Goal: Task Accomplishment & Management: Manage account settings

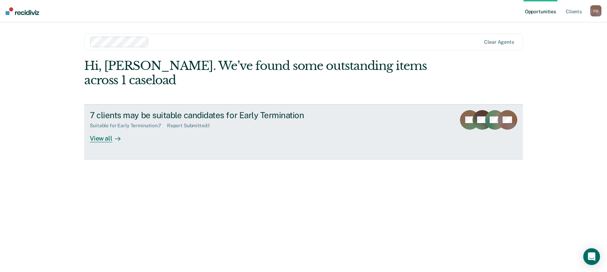
click at [109, 136] on div "View all" at bounding box center [109, 135] width 39 height 14
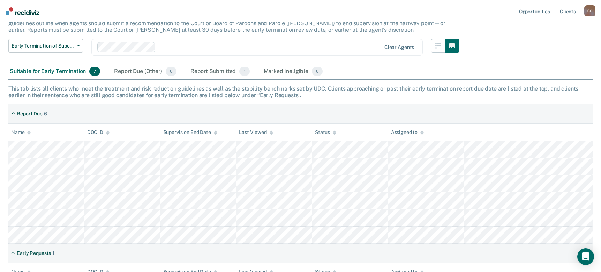
scroll to position [70, 0]
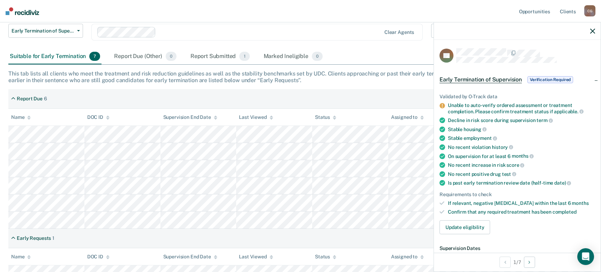
click at [442, 147] on icon at bounding box center [443, 147] width 6 height 6
click at [443, 147] on icon at bounding box center [443, 147] width 6 height 6
click at [456, 226] on button "Update eligibility" at bounding box center [465, 227] width 51 height 14
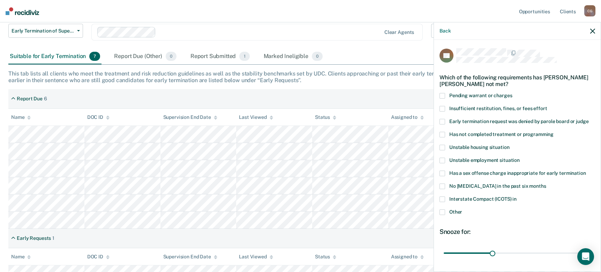
click at [443, 133] on span at bounding box center [443, 135] width 6 height 6
click at [554, 132] on input "Has not completed treatment or programming" at bounding box center [554, 132] width 0 height 0
click at [443, 198] on span at bounding box center [443, 199] width 6 height 6
click at [517, 196] on input "Interstate Compact (ICOTS) in" at bounding box center [517, 196] width 0 height 0
click at [444, 172] on span at bounding box center [443, 173] width 6 height 6
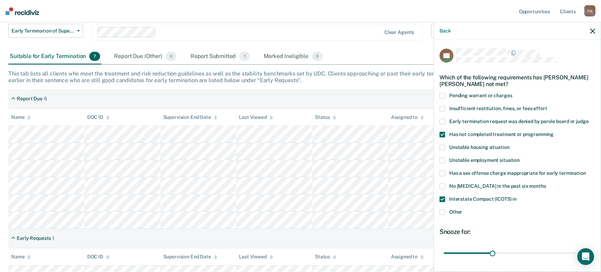
click at [586, 170] on input "Has a sex offense charge inappropriate for early termination" at bounding box center [586, 170] width 0 height 0
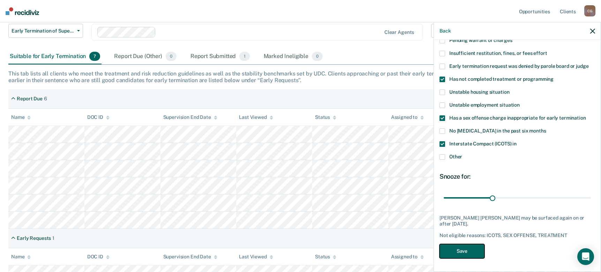
click at [472, 246] on button "Save" at bounding box center [462, 251] width 45 height 14
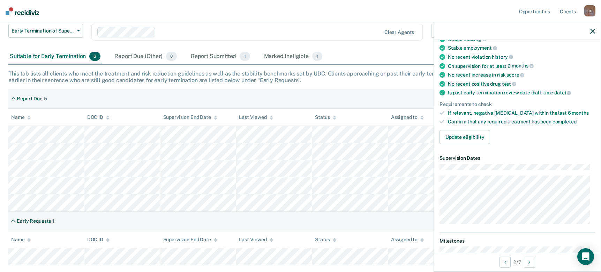
scroll to position [125, 0]
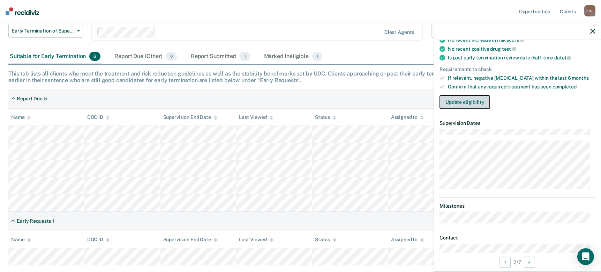
click at [462, 101] on button "Update eligibility" at bounding box center [465, 102] width 51 height 14
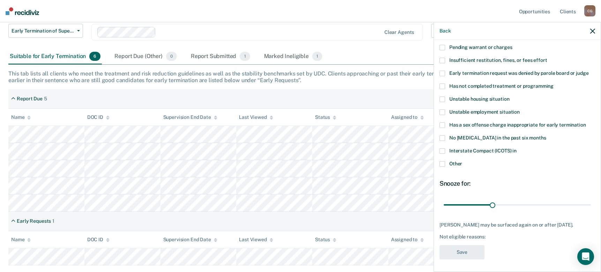
scroll to position [55, 0]
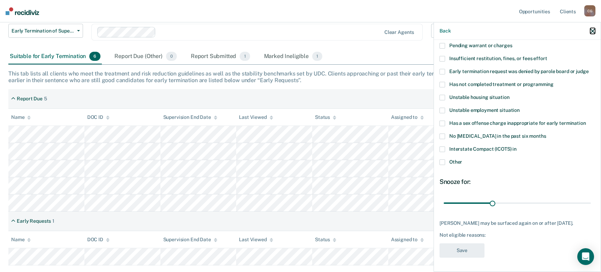
click at [594, 29] on icon "button" at bounding box center [592, 31] width 5 height 5
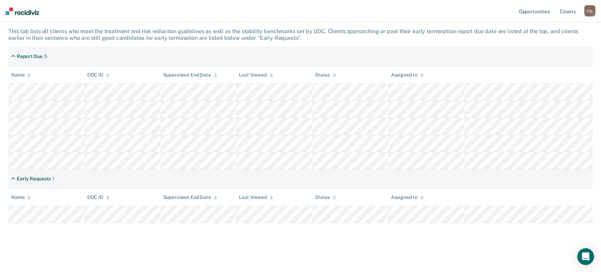
scroll to position [113, 0]
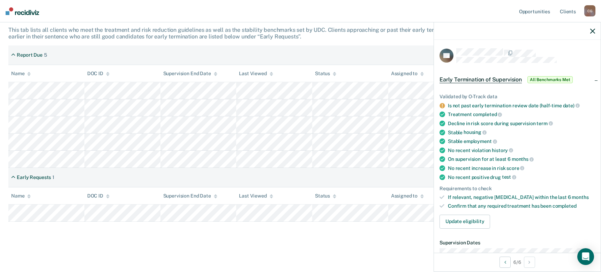
click at [443, 103] on icon at bounding box center [442, 105] width 5 height 5
click at [443, 131] on icon at bounding box center [443, 132] width 6 height 6
click at [443, 140] on icon at bounding box center [443, 141] width 6 height 6
click at [463, 218] on button "Update eligibility" at bounding box center [465, 221] width 51 height 14
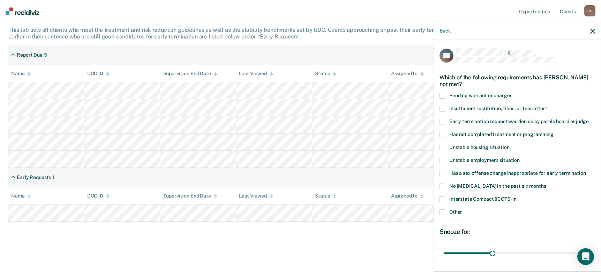
click at [446, 160] on label "Unstable employment situation" at bounding box center [518, 160] width 156 height 7
click at [520, 157] on input "Unstable employment situation" at bounding box center [520, 157] width 0 height 0
click at [442, 148] on span at bounding box center [443, 147] width 6 height 6
click at [510, 144] on input "Unstable housing situation" at bounding box center [510, 144] width 0 height 0
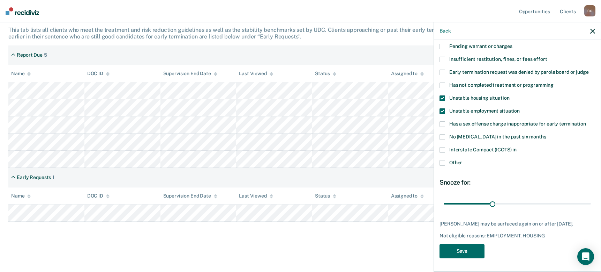
scroll to position [55, 0]
click at [467, 253] on button "Save" at bounding box center [462, 250] width 45 height 14
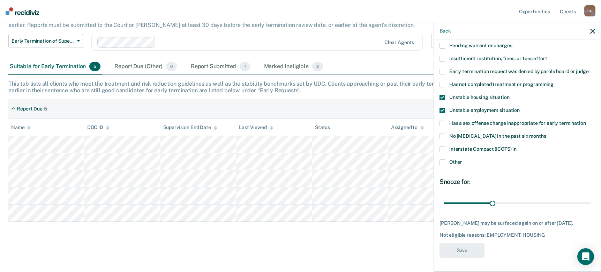
scroll to position [60, 0]
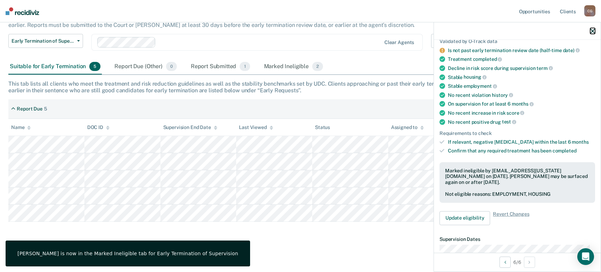
click at [593, 32] on icon "button" at bounding box center [592, 31] width 5 height 5
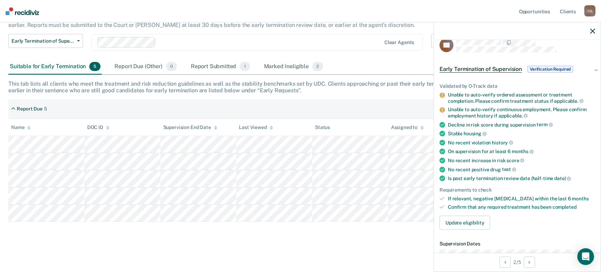
scroll to position [6, 0]
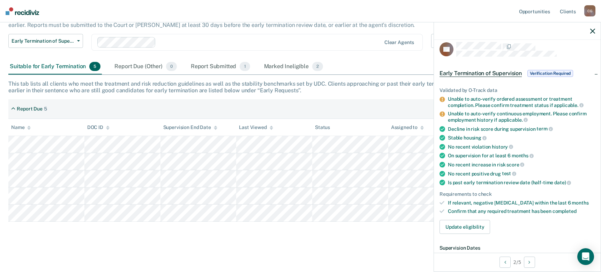
click at [540, 72] on span "Verification Required" at bounding box center [551, 73] width 46 height 7
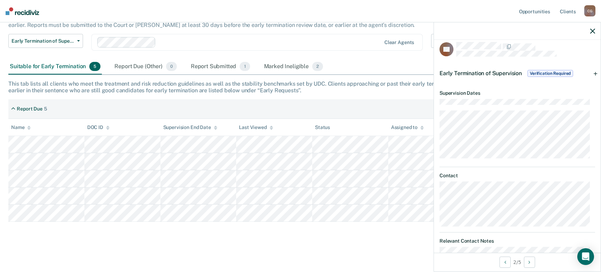
click at [542, 73] on span "Verification Required" at bounding box center [551, 73] width 46 height 7
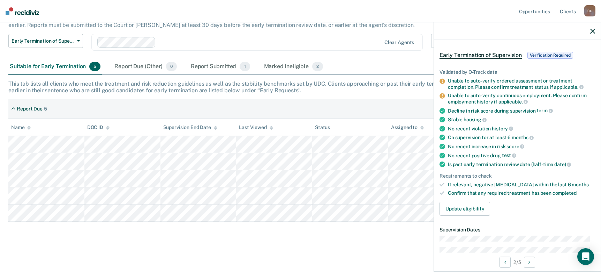
scroll to position [41, 0]
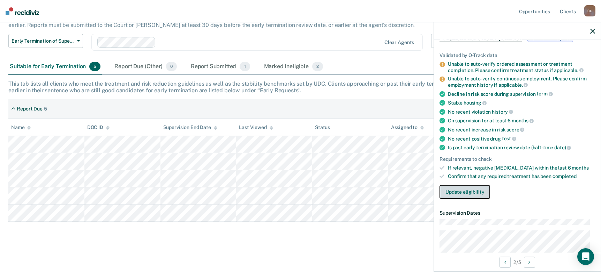
click at [463, 193] on button "Update eligibility" at bounding box center [465, 192] width 51 height 14
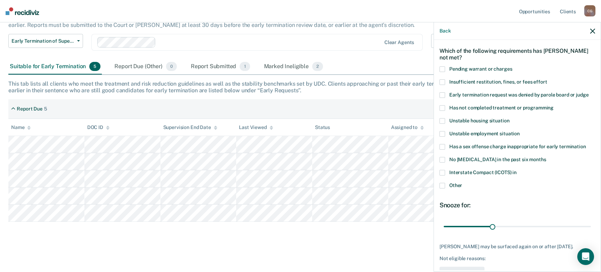
scroll to position [55, 0]
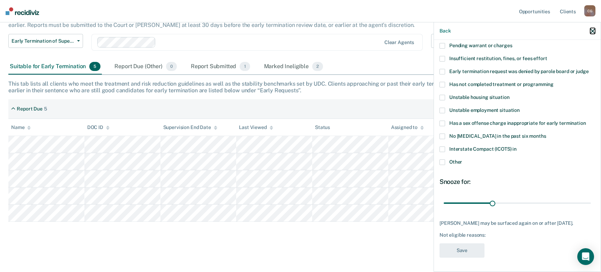
click at [592, 31] on icon "button" at bounding box center [592, 31] width 5 height 5
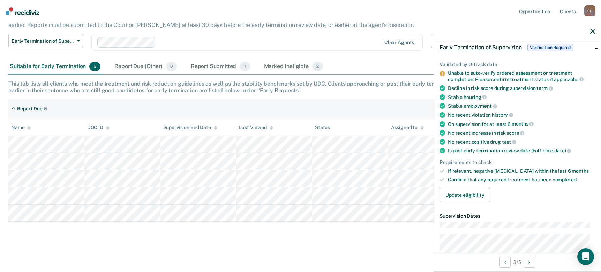
scroll to position [27, 0]
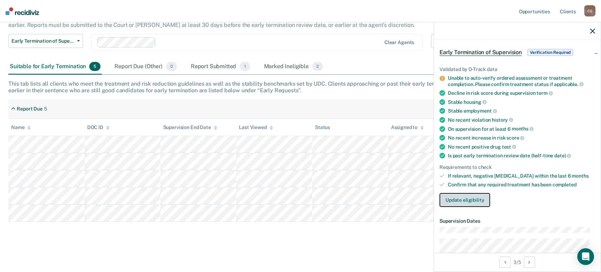
click at [474, 199] on button "Update eligibility" at bounding box center [465, 200] width 51 height 14
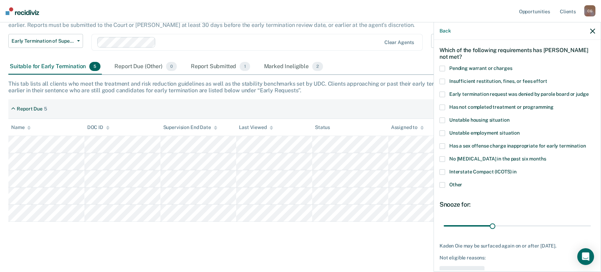
click at [443, 105] on span at bounding box center [443, 107] width 6 height 6
click at [554, 104] on input "Has not completed treatment or programming" at bounding box center [554, 104] width 0 height 0
click at [443, 172] on span at bounding box center [443, 172] width 6 height 6
click at [517, 169] on input "Interstate Compact (ICOTS) in" at bounding box center [517, 169] width 0 height 0
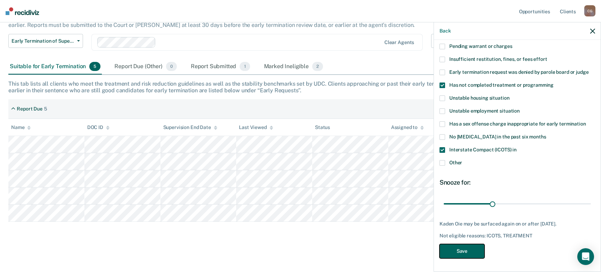
click at [466, 251] on button "Save" at bounding box center [462, 251] width 45 height 14
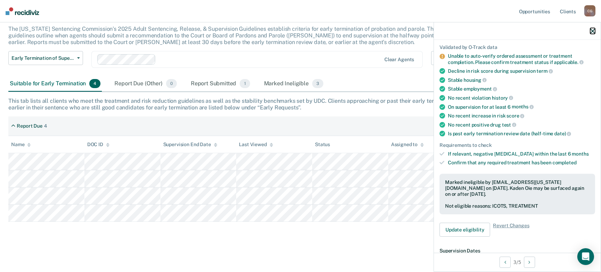
click at [593, 30] on icon "button" at bounding box center [592, 31] width 5 height 5
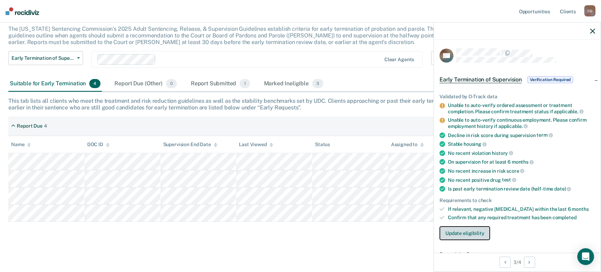
click at [467, 231] on button "Update eligibility" at bounding box center [465, 233] width 51 height 14
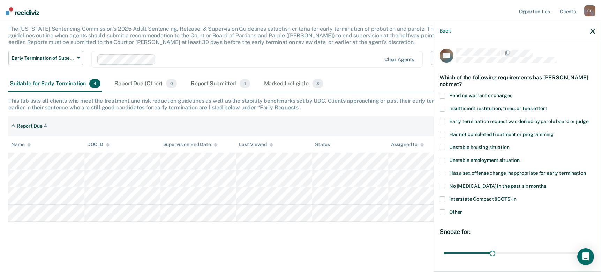
click at [442, 106] on span at bounding box center [443, 109] width 6 height 6
click at [547, 106] on input "Insufficient restitution, fines, or fees effort" at bounding box center [547, 106] width 0 height 0
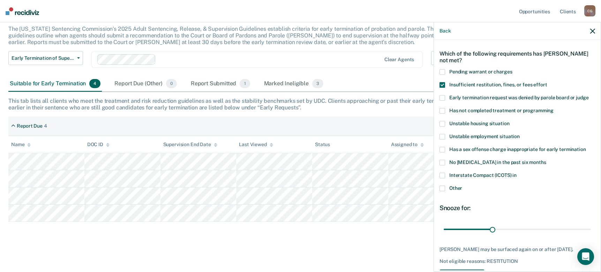
scroll to position [55, 0]
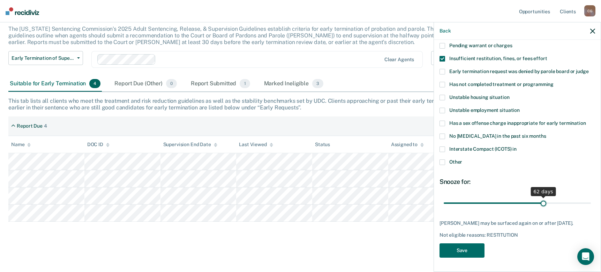
drag, startPoint x: 492, startPoint y: 197, endPoint x: 540, endPoint y: 193, distance: 47.6
type input "62"
click at [540, 196] on input "range" at bounding box center [517, 202] width 147 height 12
click at [458, 249] on button "Save" at bounding box center [462, 250] width 45 height 14
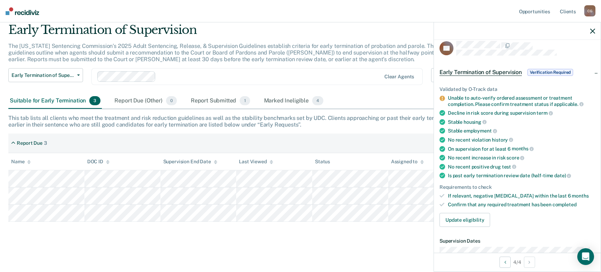
scroll to position [0, 0]
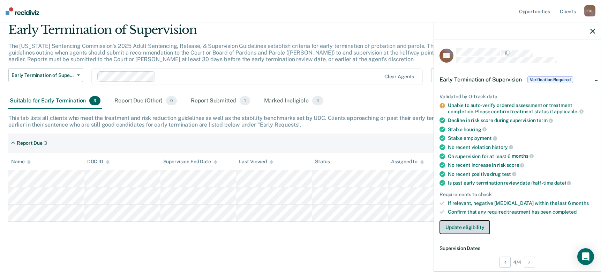
click at [467, 225] on button "Update eligibility" at bounding box center [465, 227] width 51 height 14
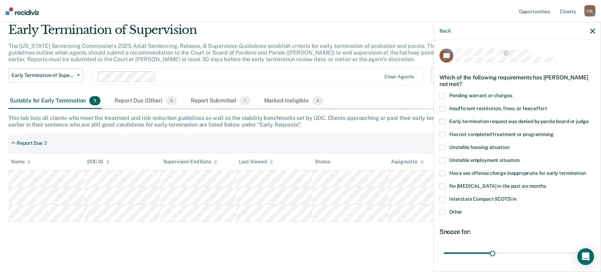
click at [443, 197] on span at bounding box center [443, 199] width 6 height 6
click at [517, 196] on input "Interstate Compact (ICOTS) in" at bounding box center [517, 196] width 0 height 0
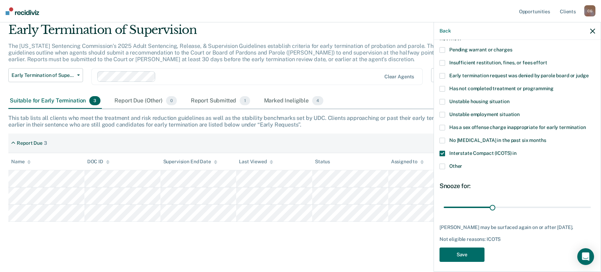
scroll to position [49, 0]
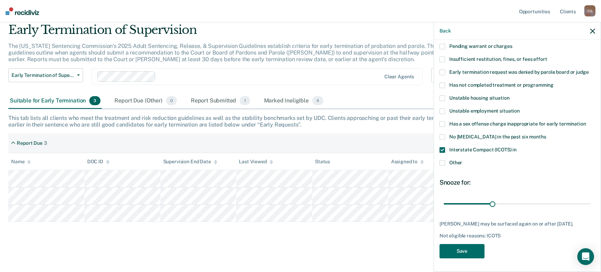
click at [444, 162] on span at bounding box center [443, 163] width 6 height 6
click at [462, 160] on input "Other" at bounding box center [462, 160] width 0 height 0
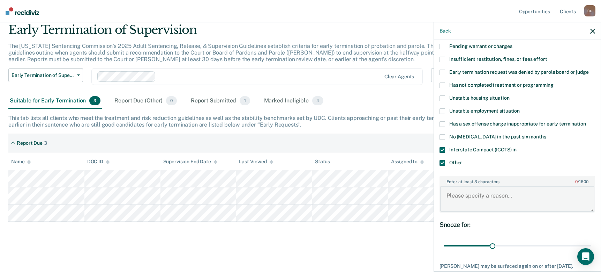
click at [460, 198] on textarea "Enter at least 3 characters 0 / 1600" at bounding box center [517, 199] width 154 height 26
type textarea "Has not reached his midpoint review yet."
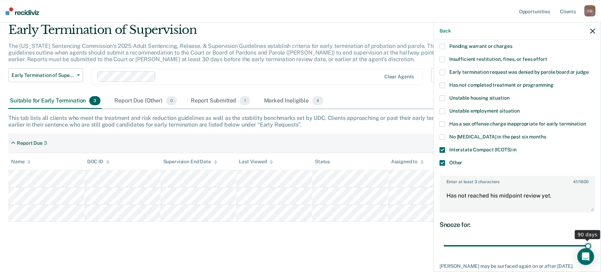
drag, startPoint x: 490, startPoint y: 246, endPoint x: 582, endPoint y: 246, distance: 92.1
type input "90"
click at [582, 246] on input "range" at bounding box center [517, 245] width 147 height 12
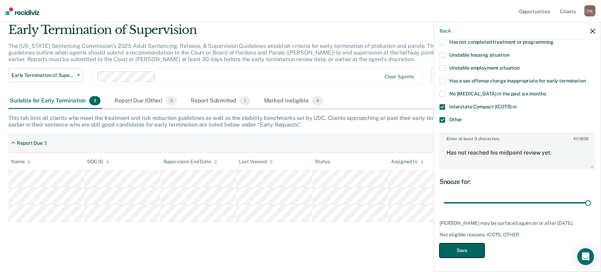
click at [464, 248] on button "Save" at bounding box center [462, 250] width 45 height 14
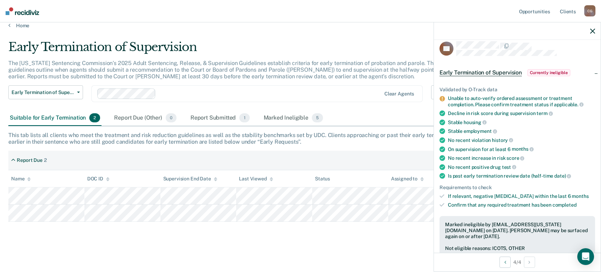
scroll to position [0, 0]
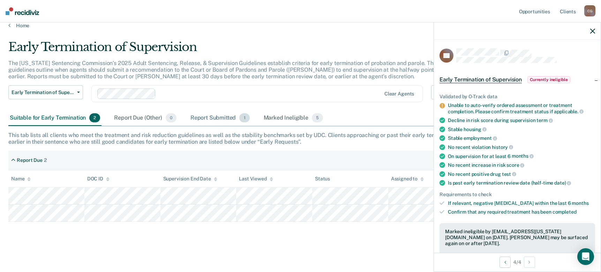
click at [224, 118] on div "Report Submitted 1" at bounding box center [220, 117] width 62 height 15
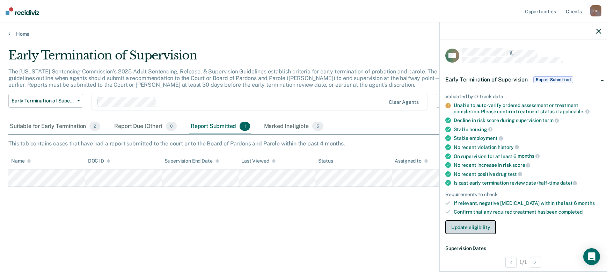
click at [470, 228] on button "Update eligibility" at bounding box center [470, 227] width 51 height 14
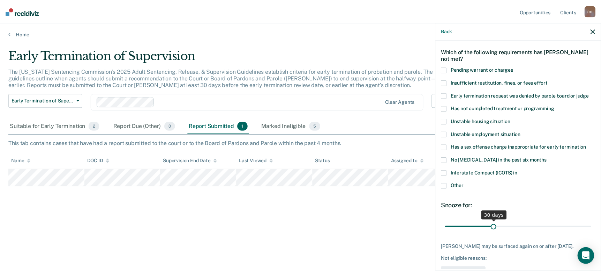
scroll to position [55, 0]
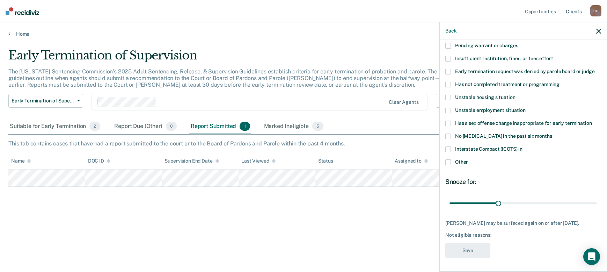
click at [595, 30] on div "Back" at bounding box center [522, 30] width 167 height 17
click at [600, 32] on icon "button" at bounding box center [598, 31] width 5 height 5
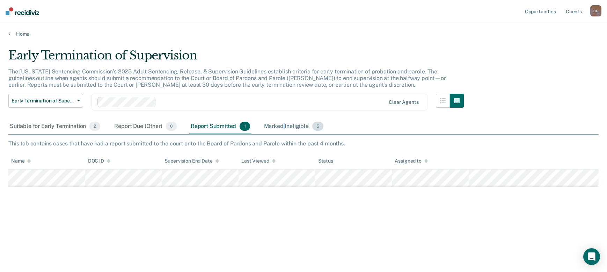
click at [284, 127] on div "Marked Ineligible 5" at bounding box center [293, 126] width 62 height 15
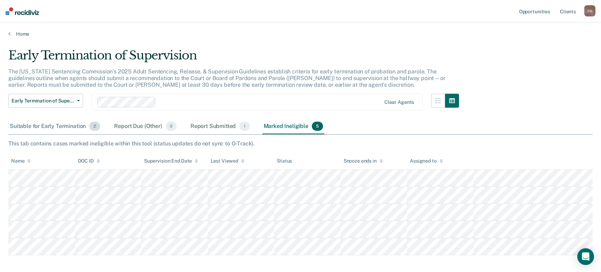
click at [57, 127] on div "Suitable for Early Termination 2" at bounding box center [54, 126] width 93 height 15
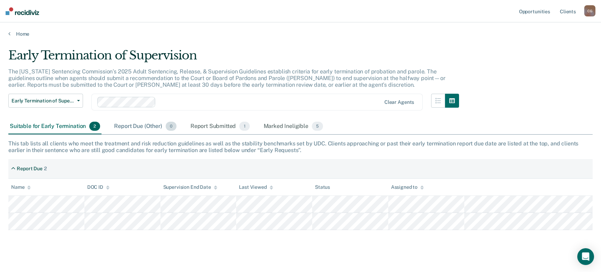
click at [140, 126] on div "Report Due (Other) 0" at bounding box center [145, 126] width 65 height 15
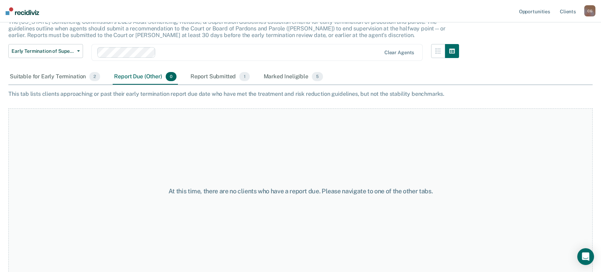
scroll to position [52, 0]
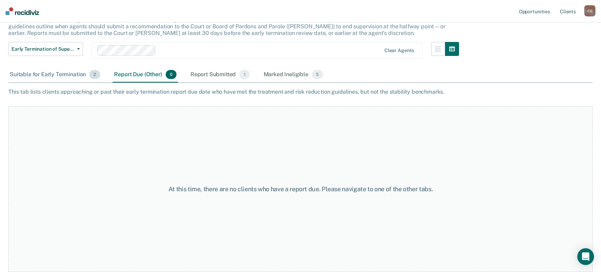
click at [55, 76] on div "Suitable for Early Termination 2" at bounding box center [54, 74] width 93 height 15
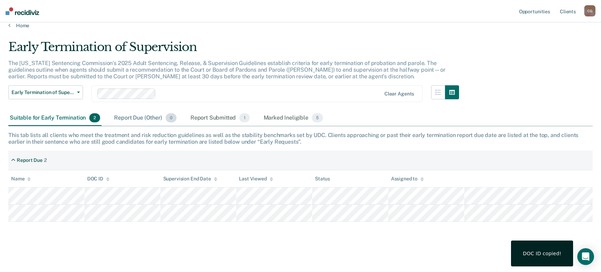
click at [128, 121] on div "Report Due (Other) 0" at bounding box center [145, 117] width 65 height 15
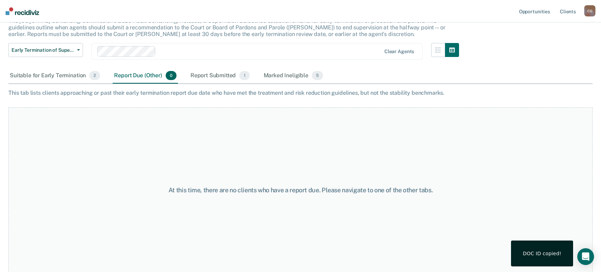
scroll to position [52, 0]
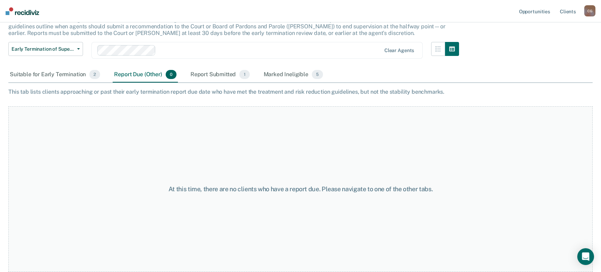
click at [279, 197] on div "At this time, there are no clients who have a report due. Please navigate to on…" at bounding box center [300, 188] width 585 height 165
click at [63, 75] on div "Suitable for Early Termination 2" at bounding box center [54, 74] width 93 height 15
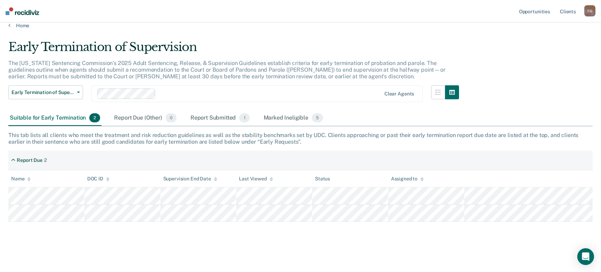
scroll to position [8, 0]
click at [291, 119] on div "Marked Ineligible 5" at bounding box center [293, 117] width 62 height 15
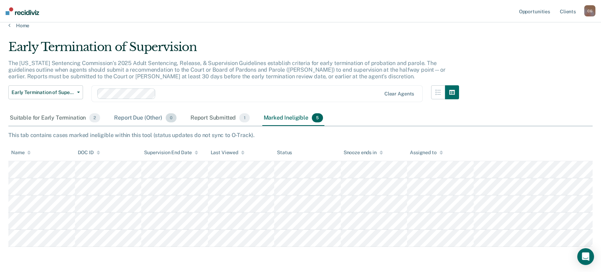
click at [127, 115] on div "Report Due (Other) 0" at bounding box center [145, 117] width 65 height 15
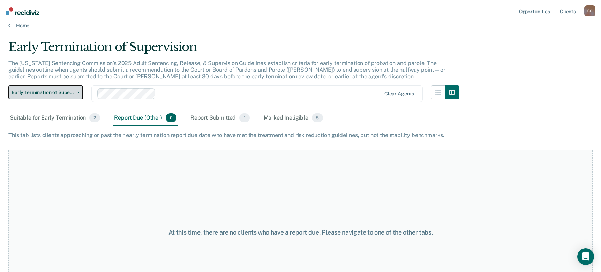
click at [72, 90] on span "Early Termination of Supervision" at bounding box center [43, 92] width 63 height 6
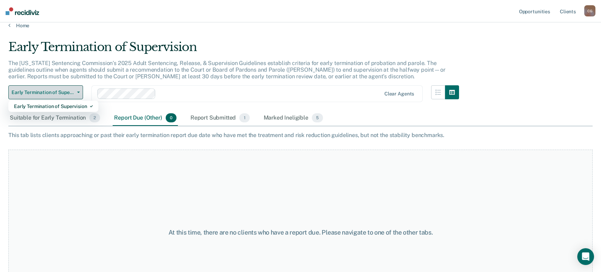
click at [72, 90] on span "Early Termination of Supervision" at bounding box center [43, 92] width 63 height 6
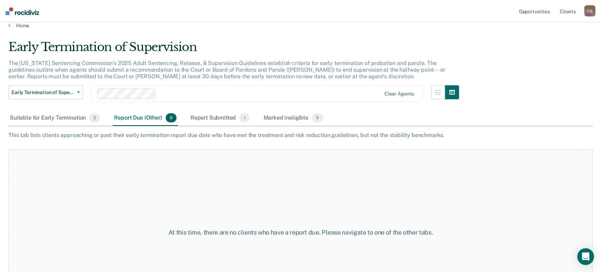
click at [471, 119] on div "Suitable for Early Termination 2 Report Due (Other) 0 Report Submitted 1 Marked…" at bounding box center [300, 118] width 585 height 16
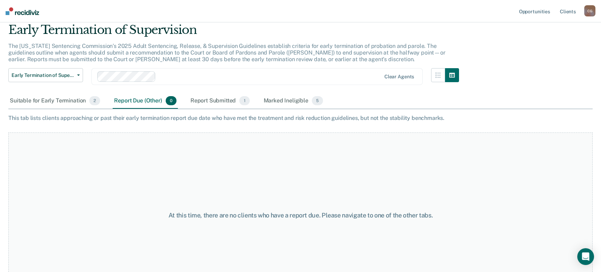
scroll to position [0, 0]
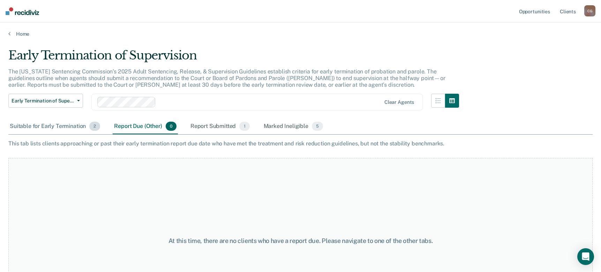
click at [67, 123] on div "Suitable for Early Termination 2" at bounding box center [54, 126] width 93 height 15
